Goal: Information Seeking & Learning: Learn about a topic

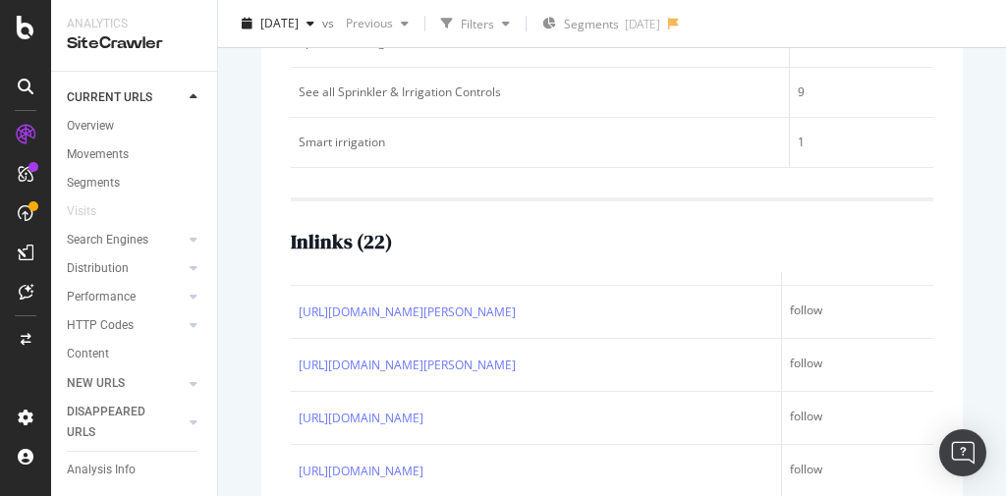
scroll to position [1218, 0]
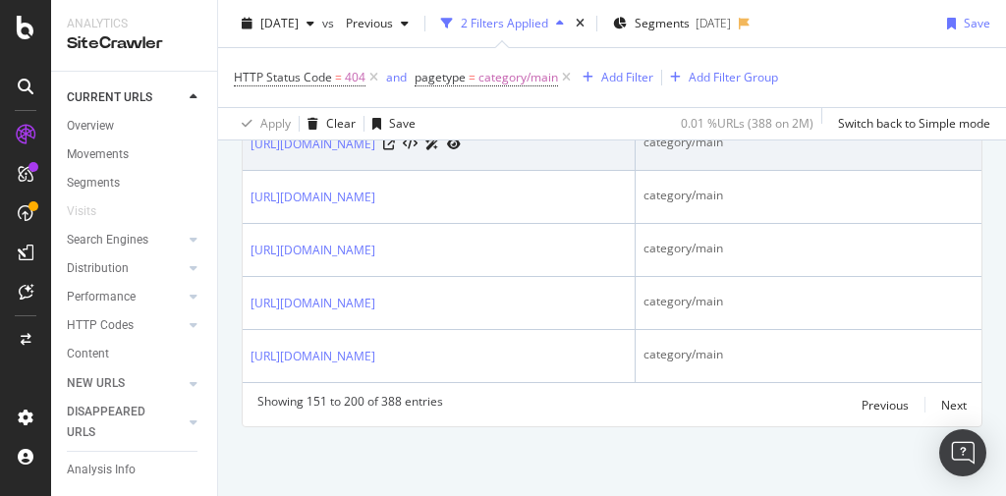
scroll to position [3931, 0]
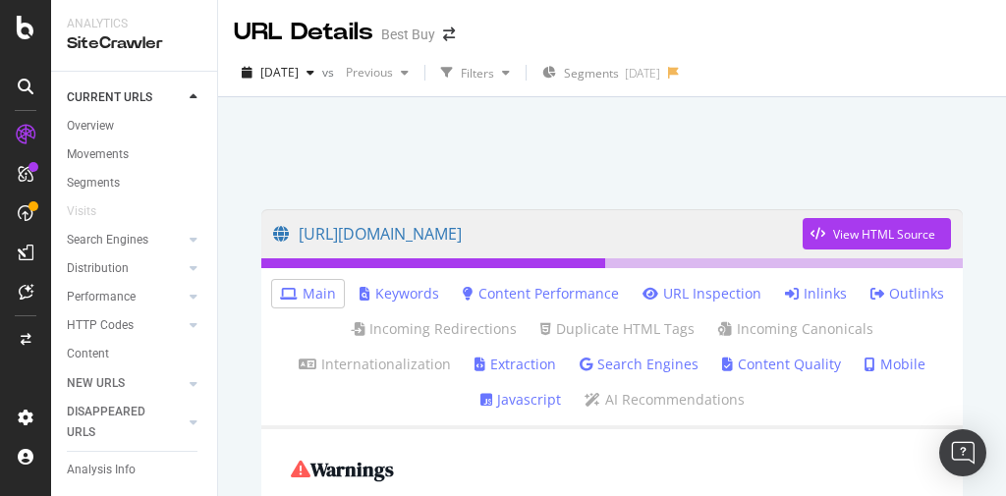
click at [803, 292] on link "Inlinks" at bounding box center [816, 294] width 62 height 20
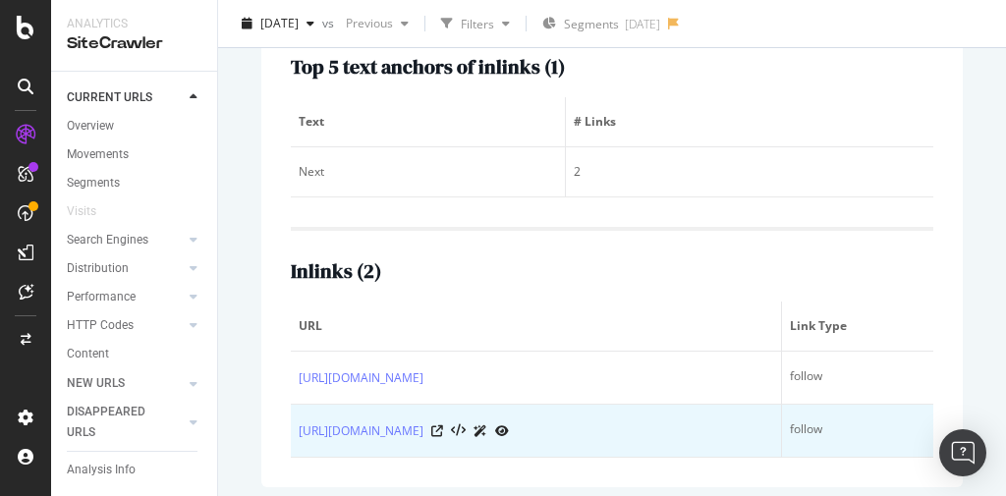
scroll to position [480, 0]
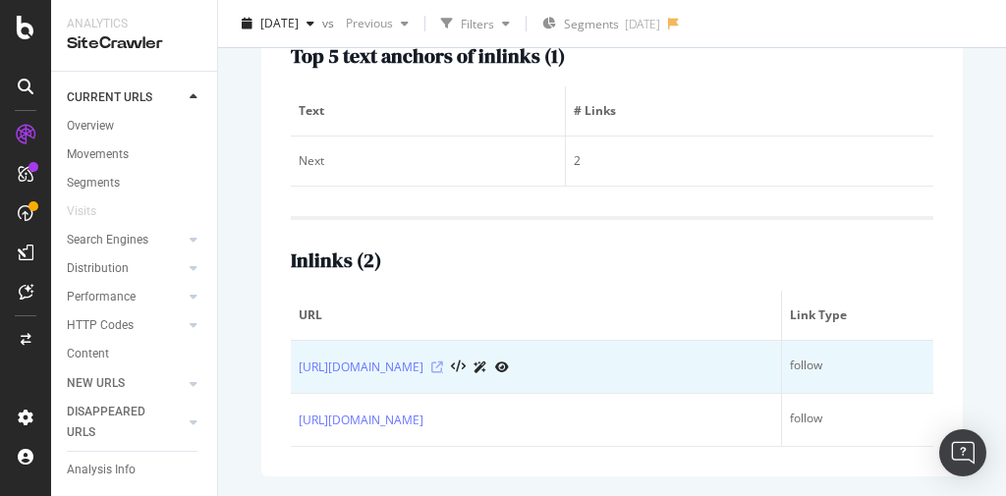
click at [443, 362] on icon at bounding box center [437, 368] width 12 height 12
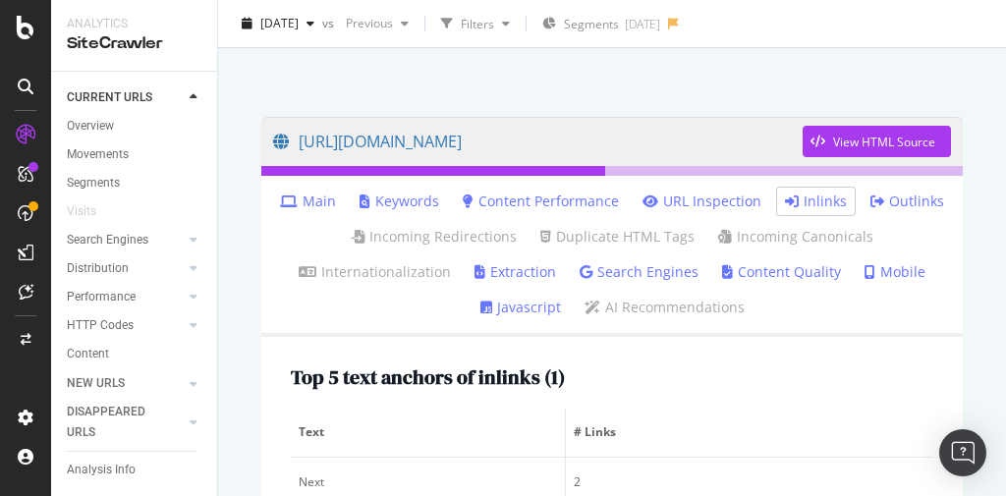
scroll to position [87, 0]
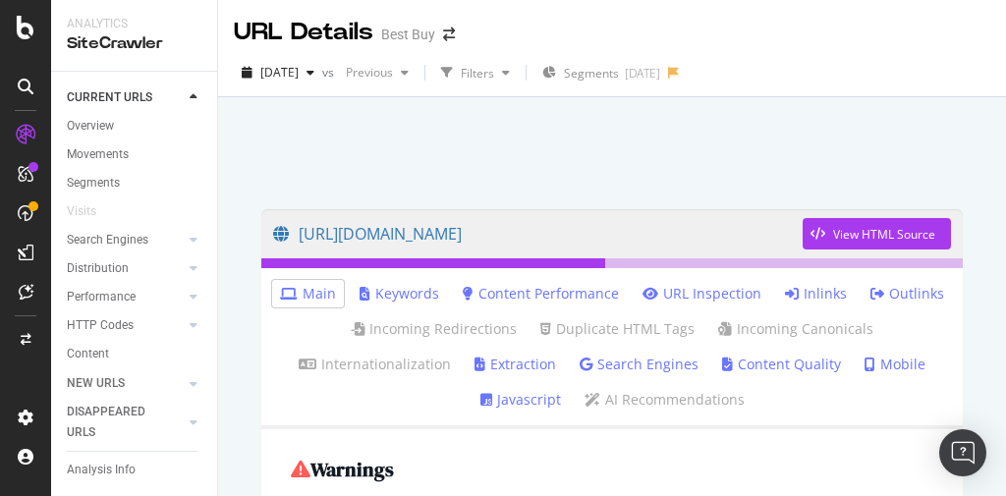
click at [812, 293] on link "Inlinks" at bounding box center [816, 294] width 62 height 20
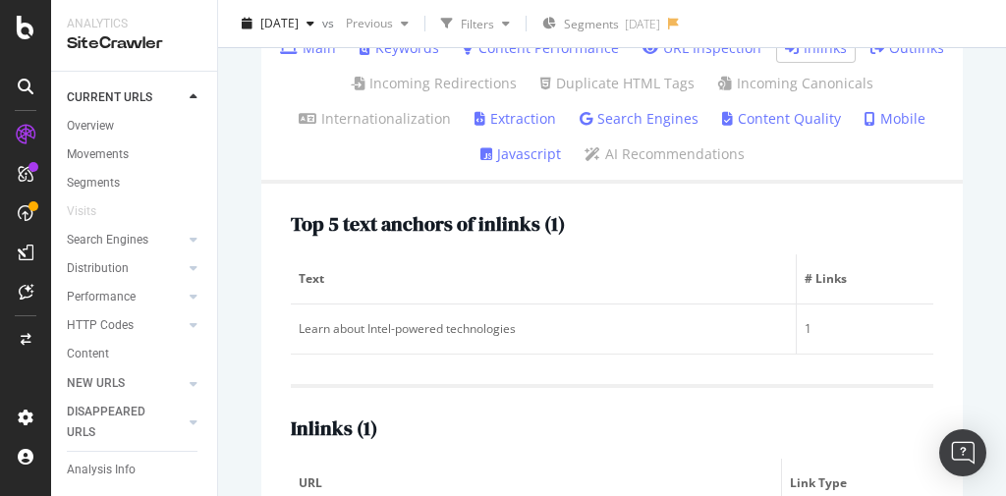
scroll to position [389, 0]
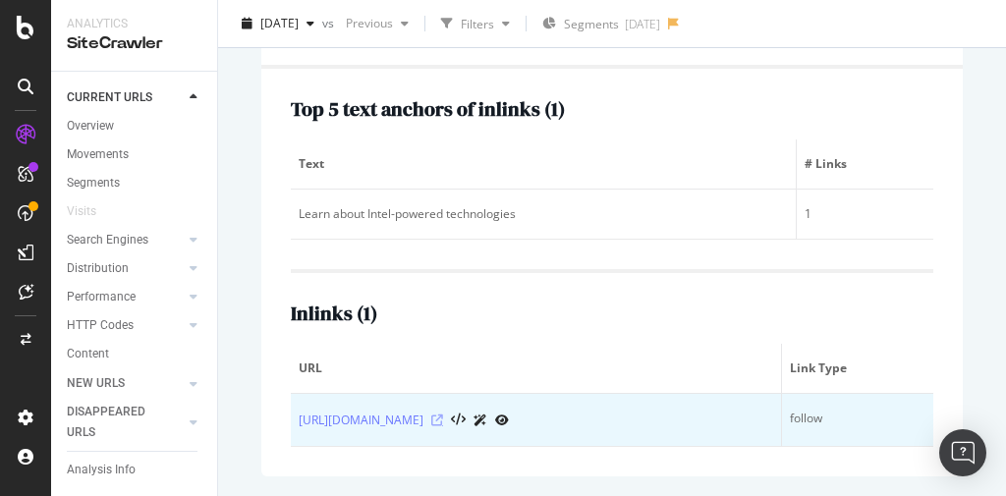
click at [443, 415] on icon at bounding box center [437, 421] width 12 height 12
